Goal: Task Accomplishment & Management: Manage account settings

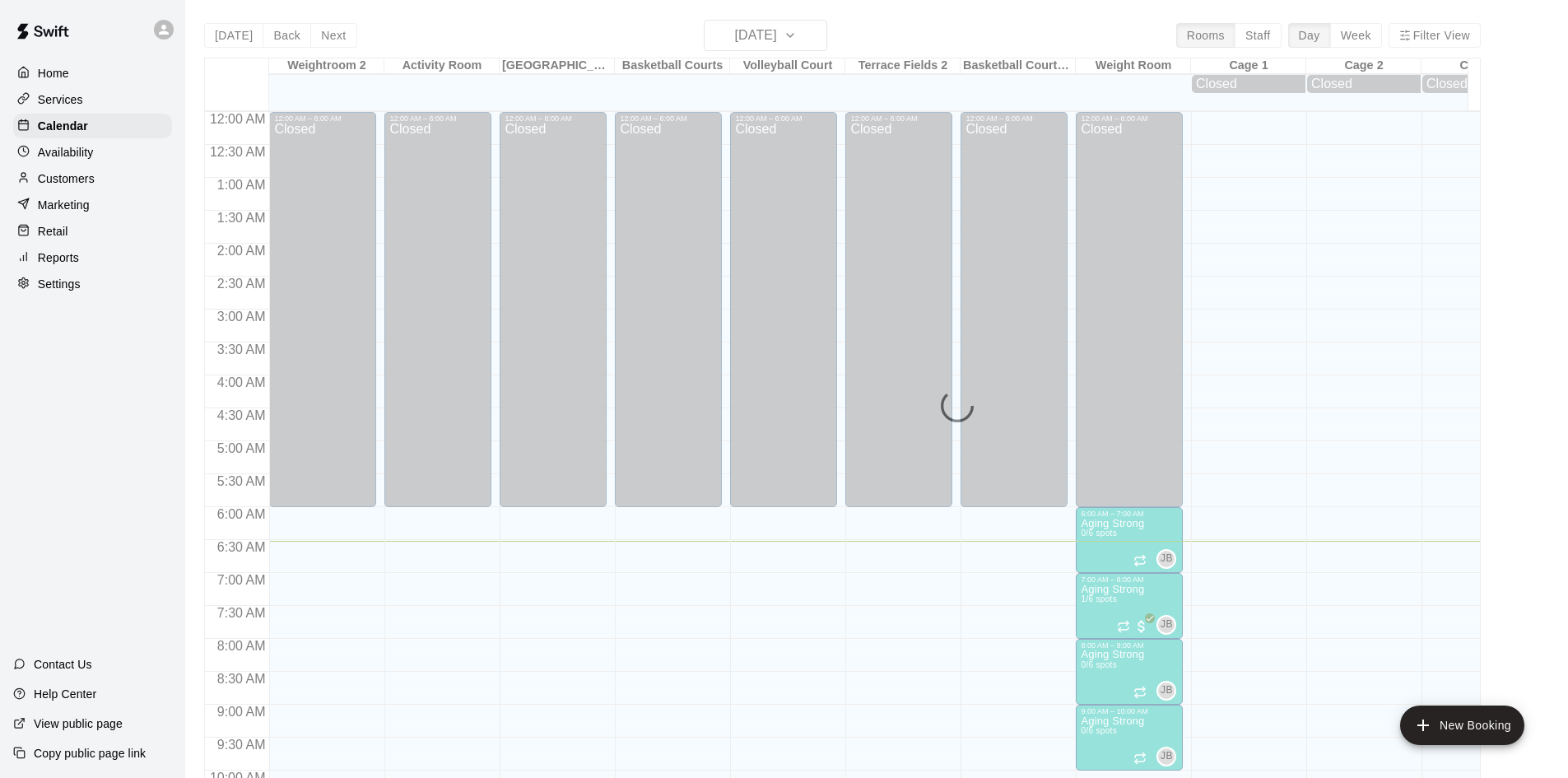
scroll to position [423, 0]
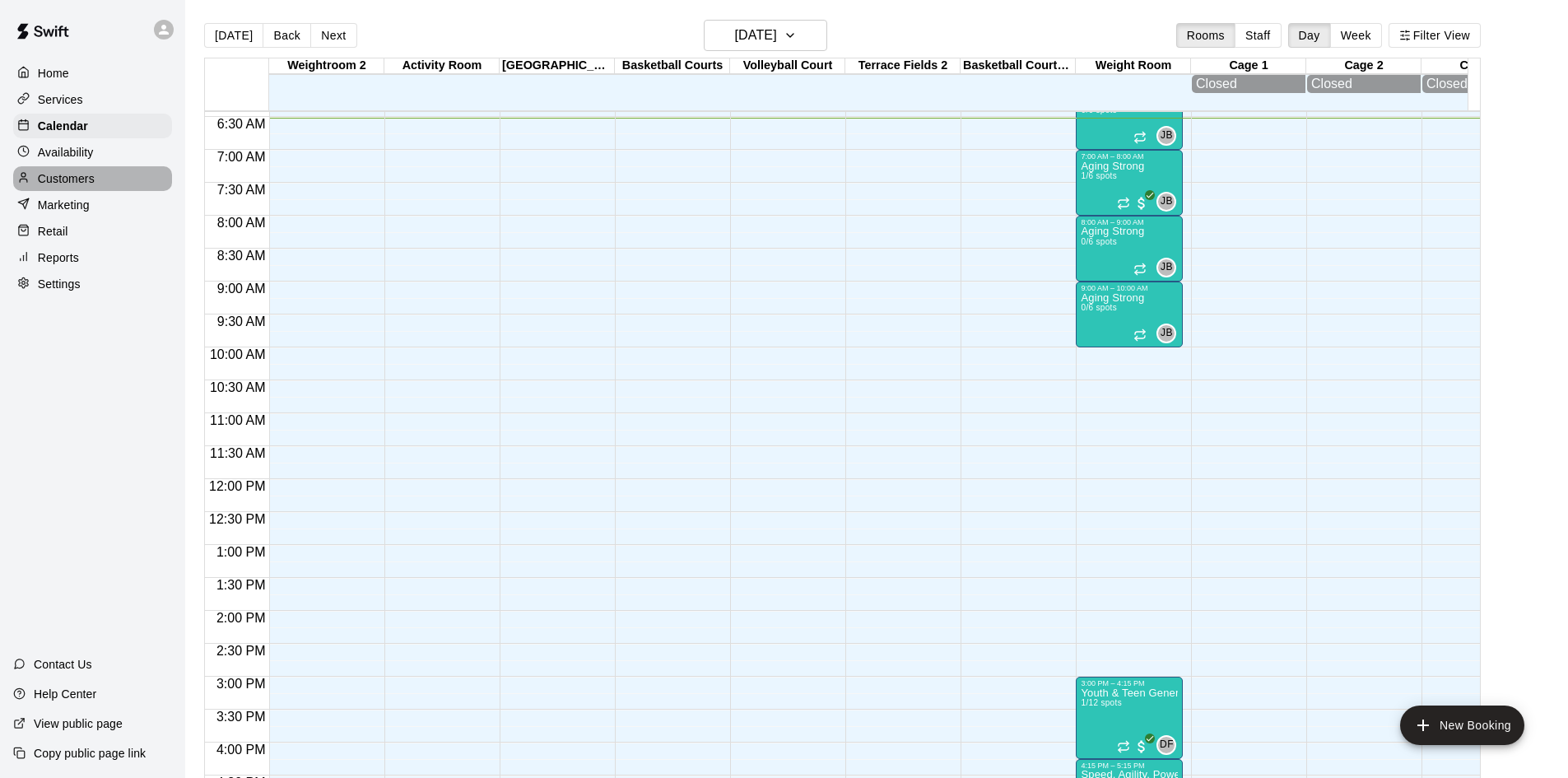
click at [78, 174] on p "Customers" at bounding box center [65, 178] width 56 height 16
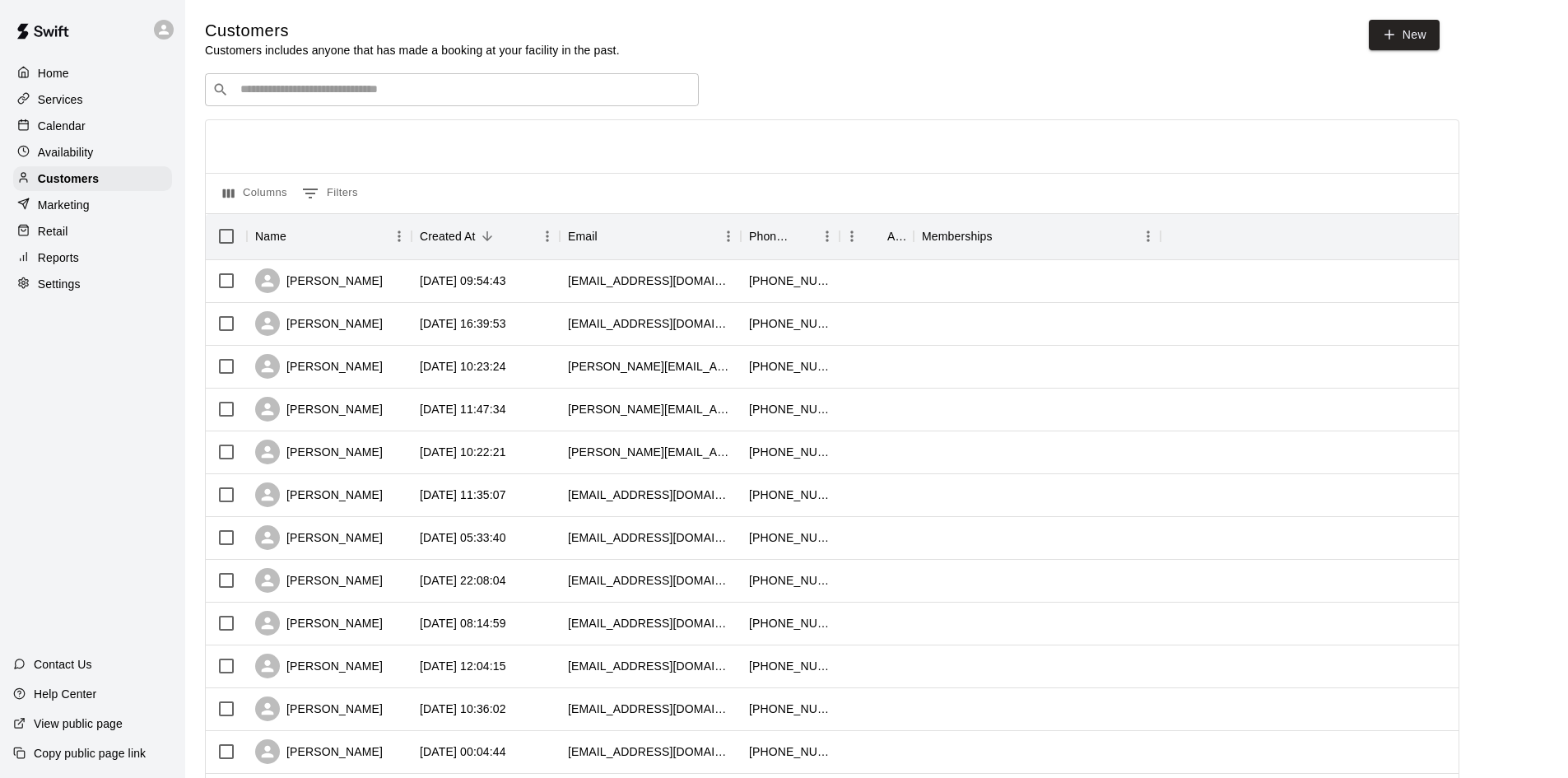
click at [366, 86] on input "Search customers by name or email" at bounding box center [463, 90] width 456 height 16
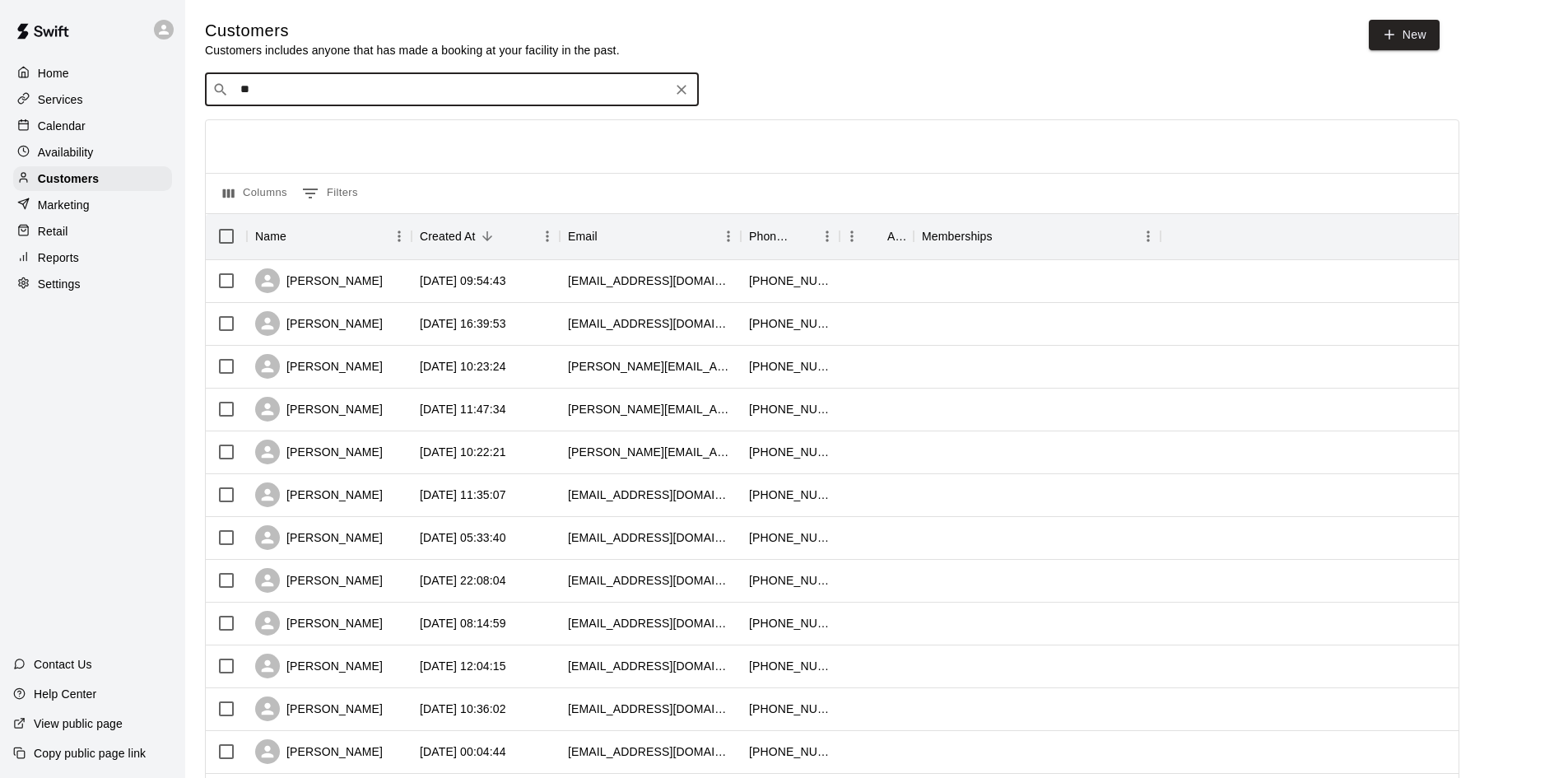
type input "***"
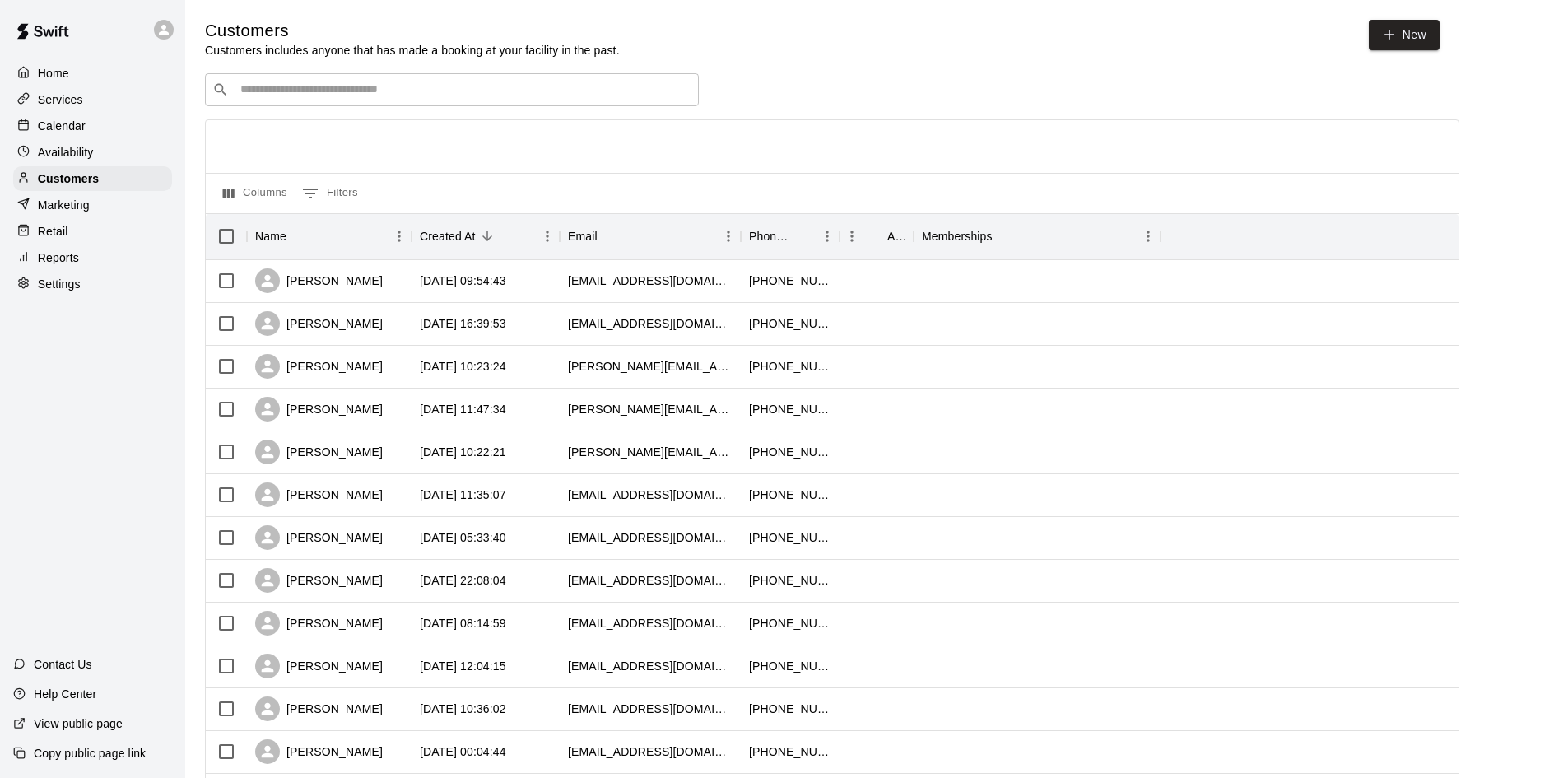
click at [366, 86] on input "Search customers by name or email" at bounding box center [463, 90] width 456 height 16
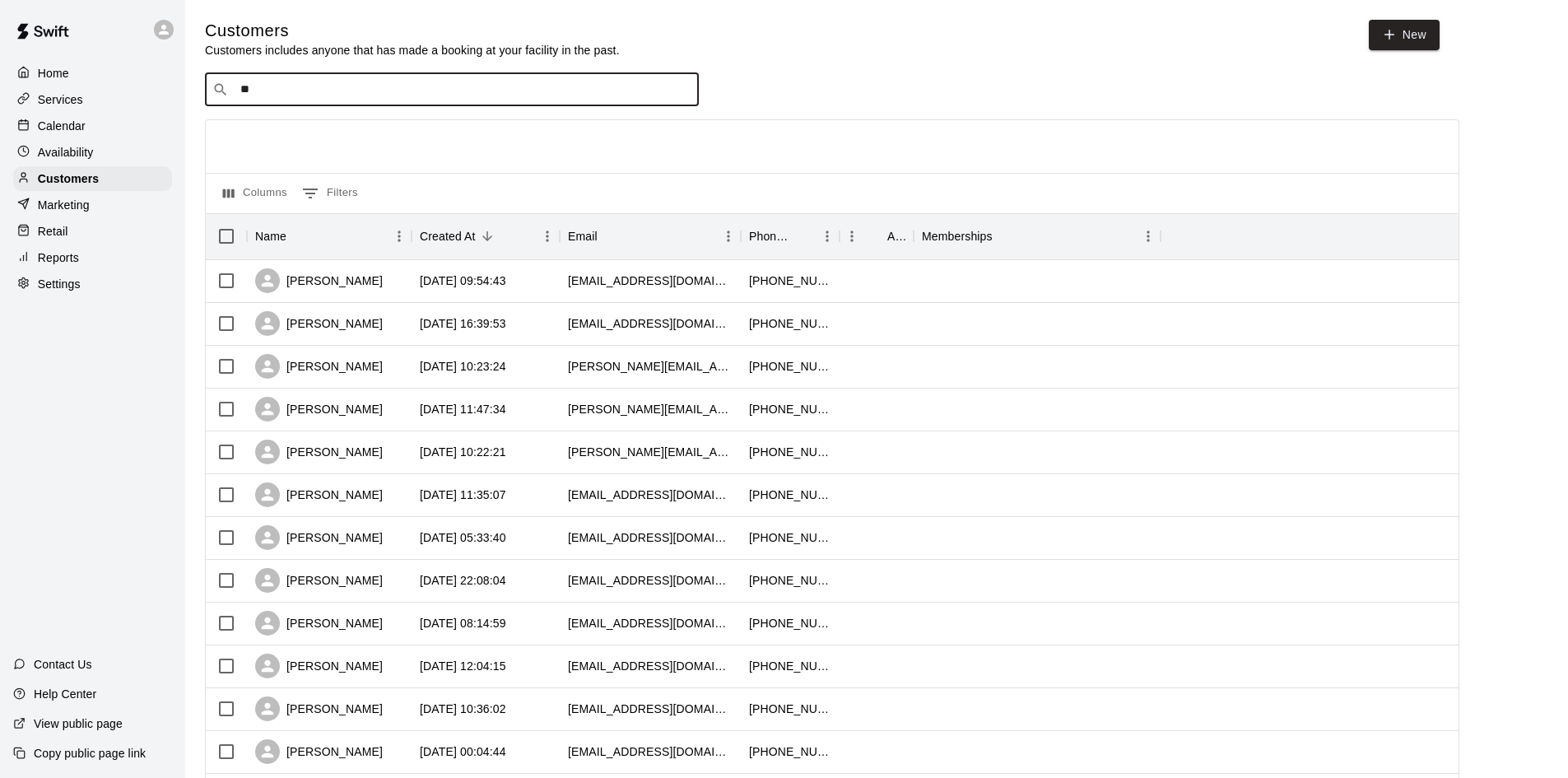
type input "***"
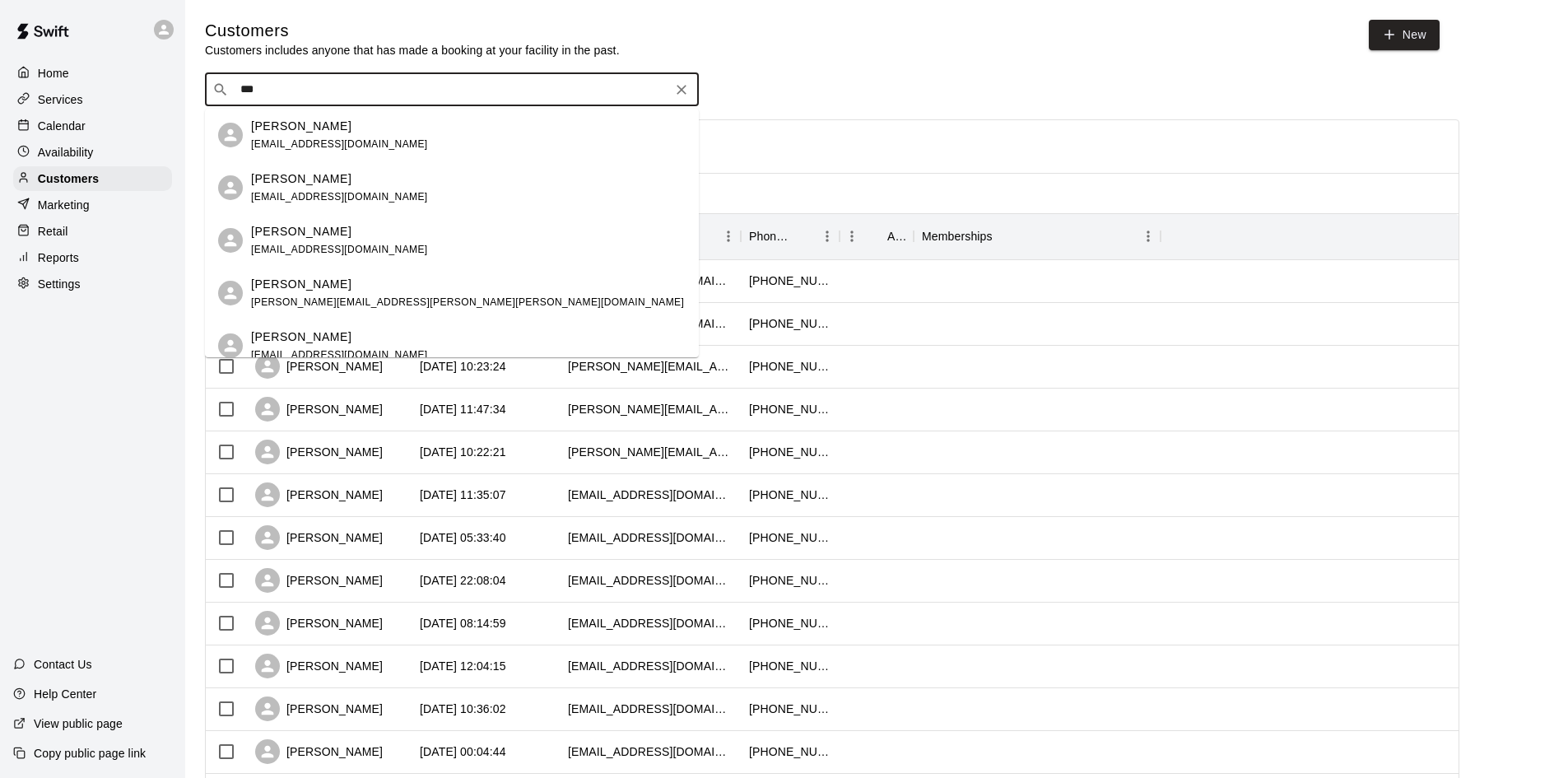
click at [411, 296] on div "Jennifer Bianculli jennifer.anne.lee@gmail.com" at bounding box center [468, 293] width 435 height 35
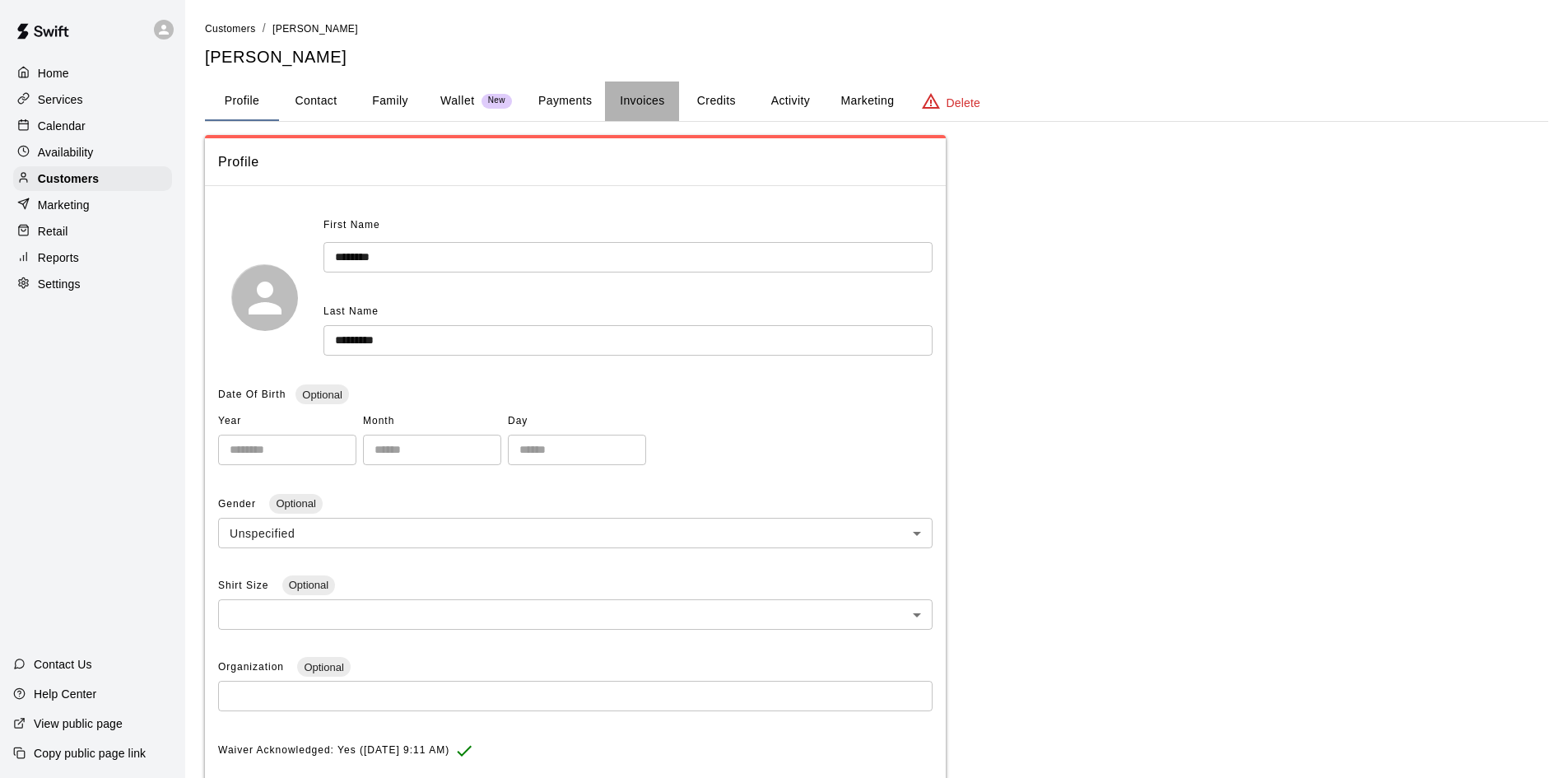
click at [635, 93] on button "Invoices" at bounding box center [642, 101] width 74 height 39
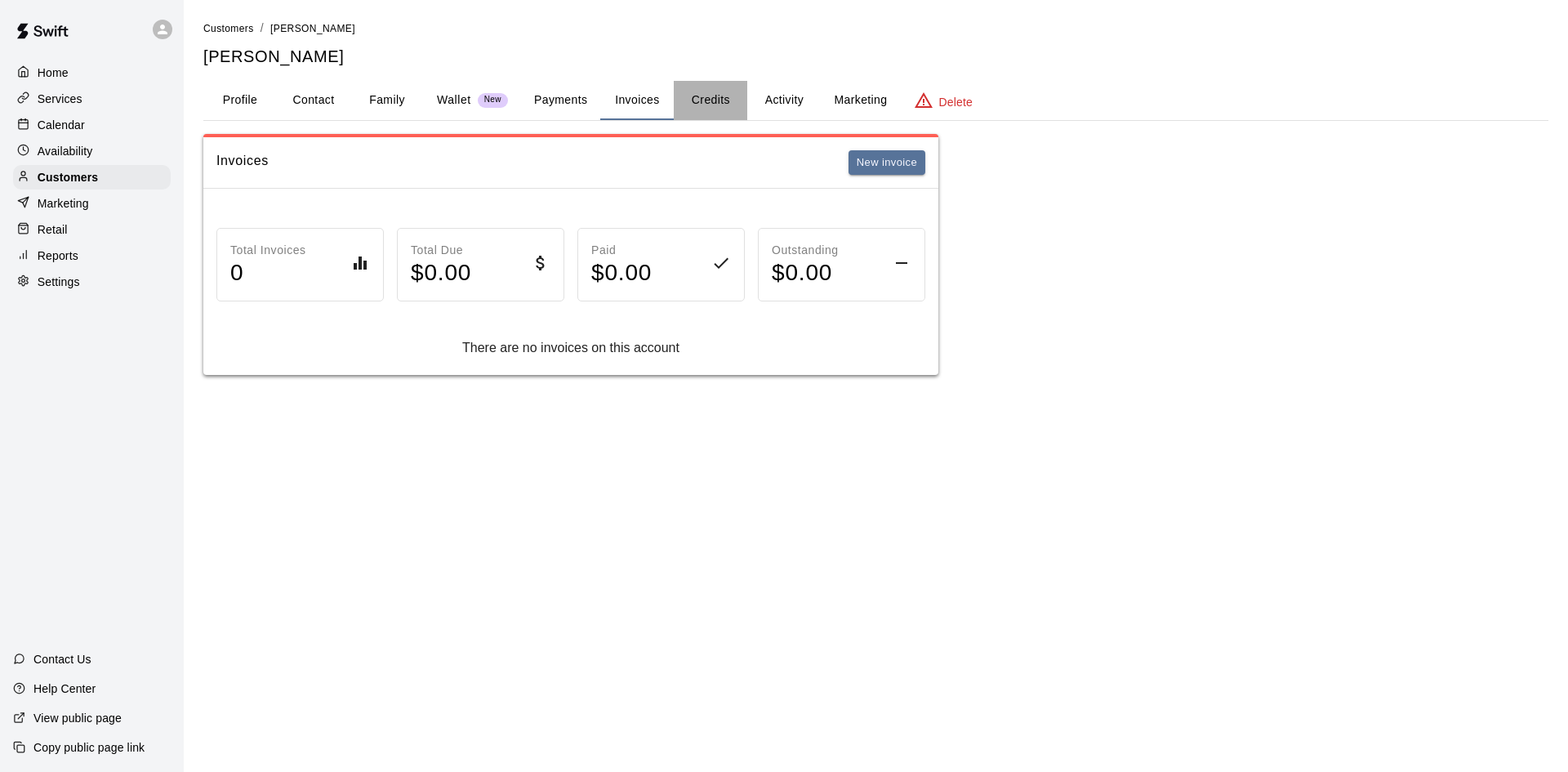
drag, startPoint x: 711, startPoint y: 101, endPoint x: 728, endPoint y: 105, distance: 17.5
click at [718, 102] on button "Credits" at bounding box center [711, 101] width 74 height 39
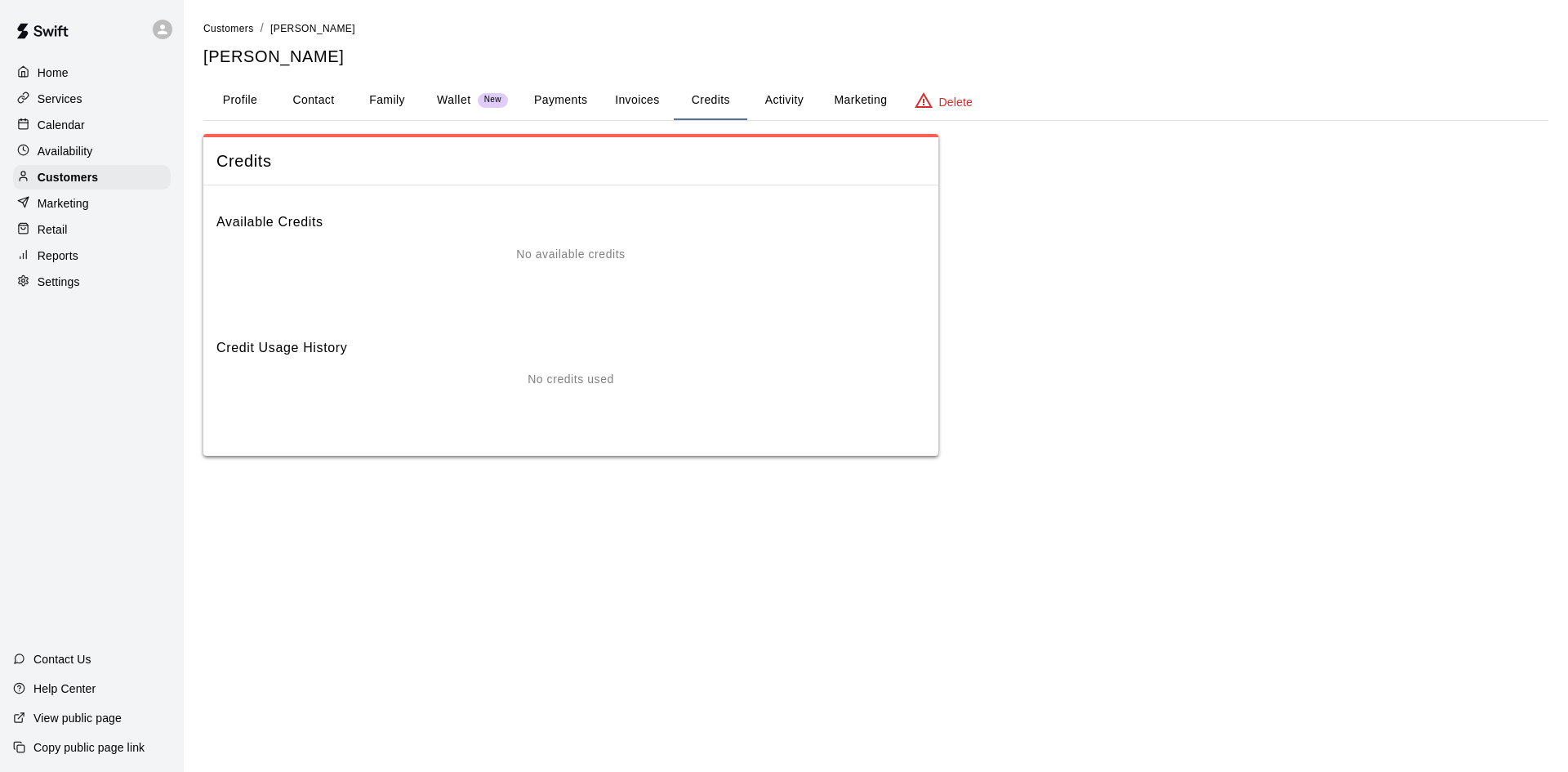
click at [784, 101] on button "Activity" at bounding box center [784, 101] width 74 height 39
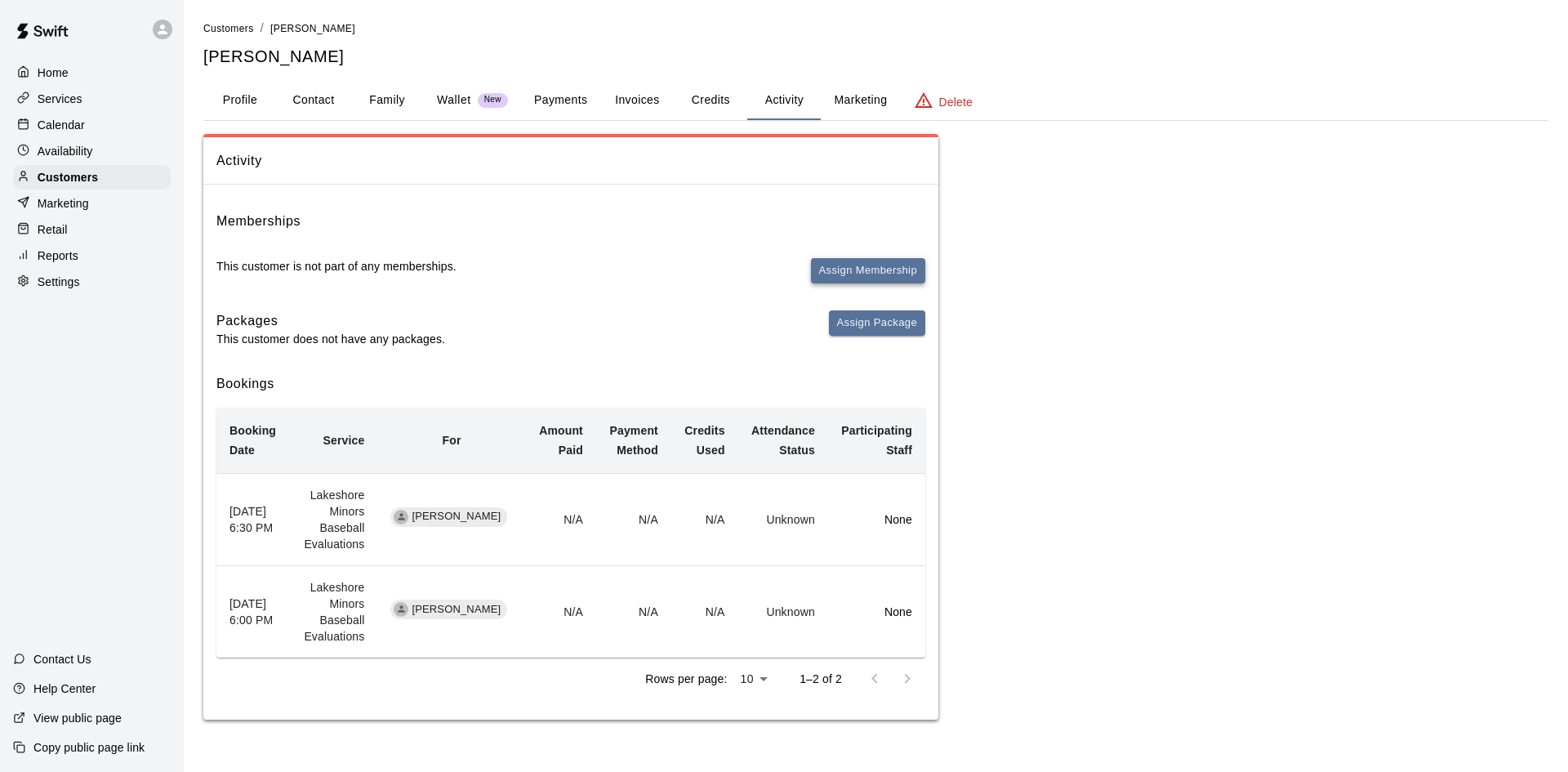
click at [884, 272] on button "Assign Membership" at bounding box center [868, 270] width 115 height 25
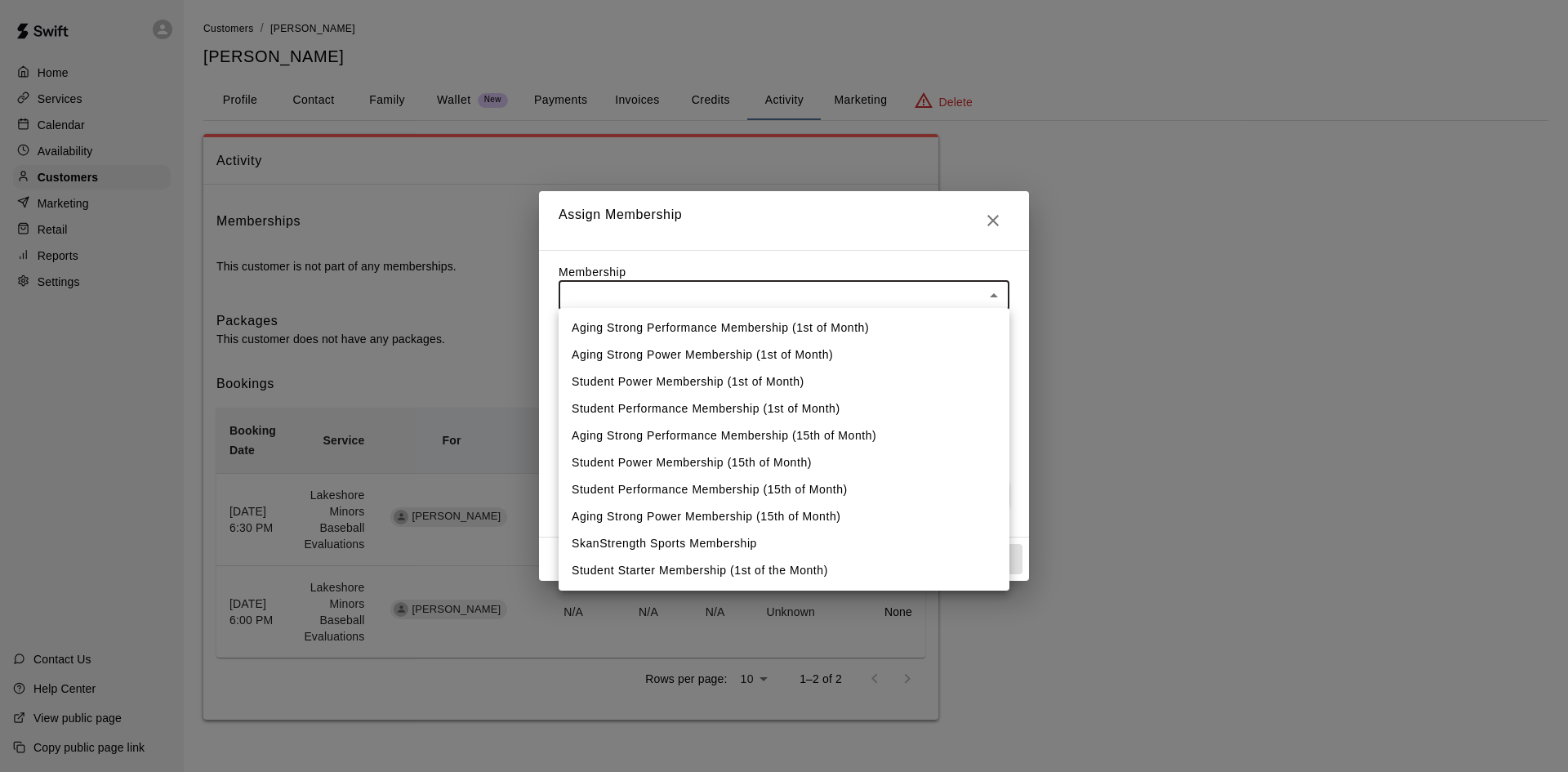
click at [994, 296] on body "Home Services Calendar Availability Customers Marketing Retail Reports Settings…" at bounding box center [784, 376] width 1568 height 752
click at [995, 219] on div at bounding box center [784, 386] width 1568 height 772
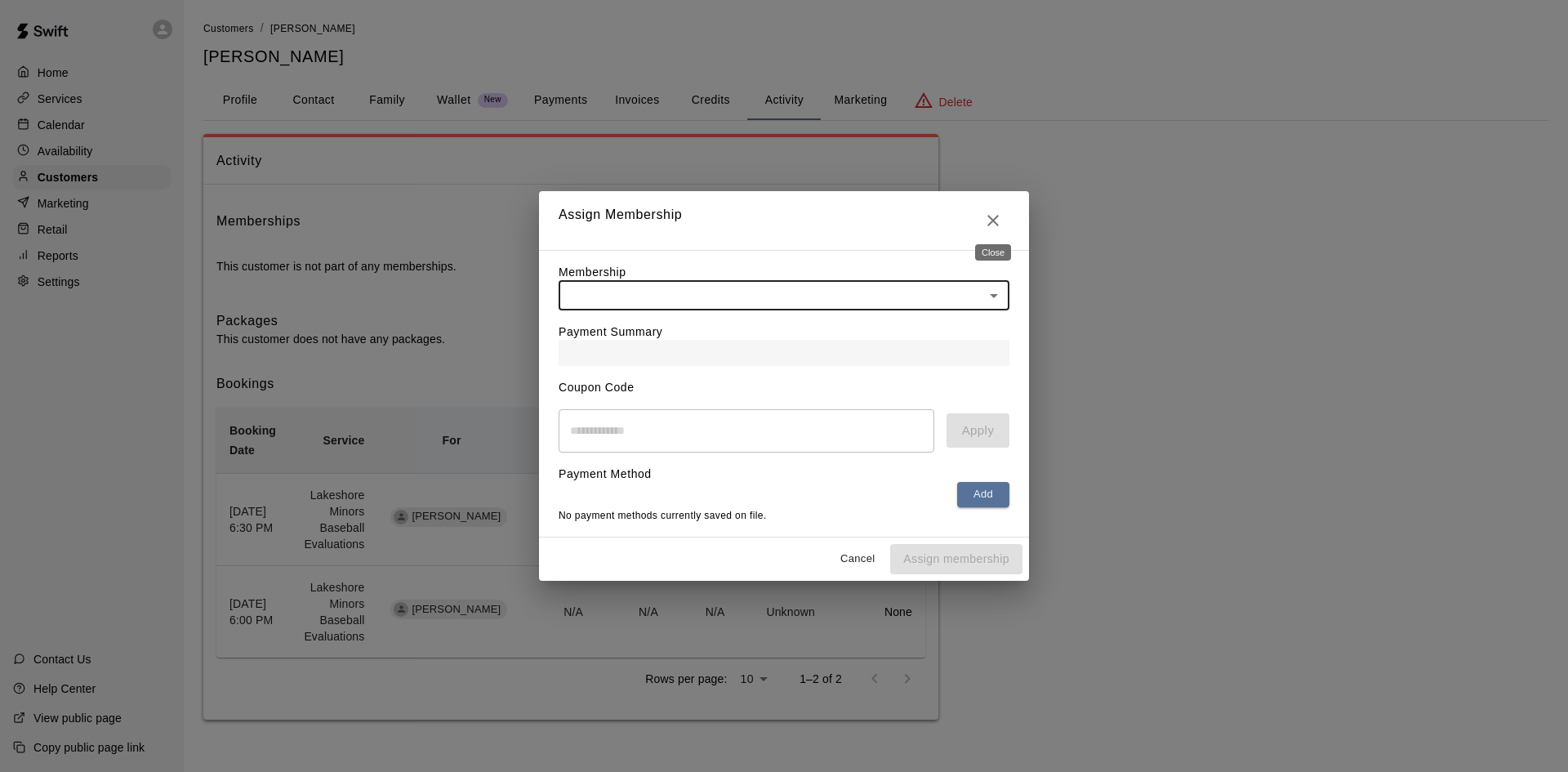
click at [996, 225] on icon "Close" at bounding box center [993, 221] width 20 height 20
